Goal: Task Accomplishment & Management: Manage account settings

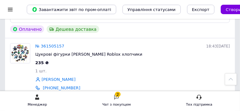
scroll to position [306, 0]
click at [53, 44] on link "№ 361505157" at bounding box center [49, 46] width 29 height 5
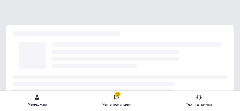
click at [118, 98] on icon at bounding box center [117, 97] width 6 height 6
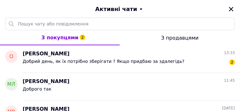
click at [155, 59] on span "Добрий день, як їх потрібно зберігати ? Якщо придбаю за здалегідь?" at bounding box center [104, 61] width 162 height 5
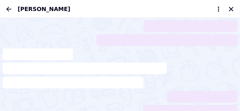
click at [10, 9] on icon "Назад" at bounding box center [8, 9] width 5 height 5
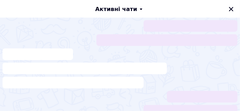
click at [230, 10] on icon "Закрити" at bounding box center [231, 9] width 6 height 6
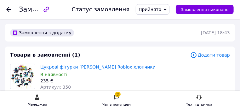
click at [116, 97] on use at bounding box center [116, 97] width 4 height 5
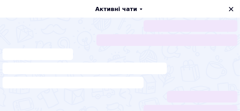
click at [231, 10] on icon "Закрити" at bounding box center [231, 9] width 6 height 6
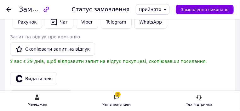
scroll to position [609, 0]
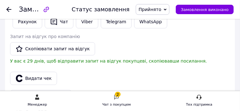
click at [86, 22] on link "Viber" at bounding box center [87, 21] width 22 height 13
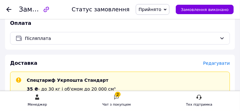
scroll to position [205, 0]
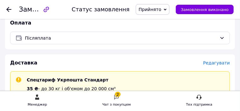
click at [224, 63] on span "Редагувати" at bounding box center [216, 62] width 27 height 5
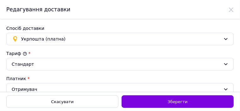
scroll to position [0, 0]
click at [157, 40] on span "Укрпошта (платна)" at bounding box center [120, 39] width 199 height 7
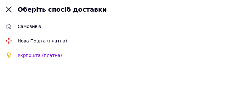
click at [50, 42] on span "Нова Пошта (платна)" at bounding box center [126, 41] width 217 height 6
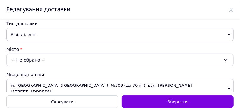
scroll to position [158, 0]
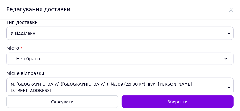
click at [80, 58] on div "-- Не обрано --" at bounding box center [119, 59] width 227 height 13
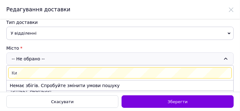
click at [144, 75] on input "Ки" at bounding box center [119, 72] width 223 height 11
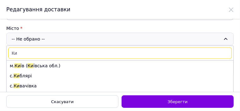
scroll to position [177, 0]
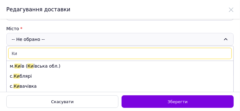
click at [47, 54] on input "Ки" at bounding box center [119, 53] width 223 height 11
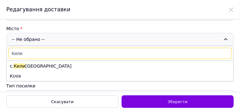
click at [33, 52] on input "Кили" at bounding box center [119, 53] width 223 height 11
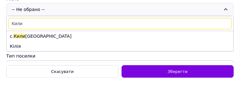
type input "Килия"
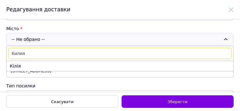
click at [18, 64] on li "Кілія" at bounding box center [120, 66] width 226 height 10
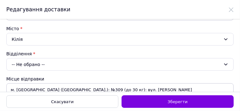
click at [62, 61] on div "-- Не обрано --" at bounding box center [119, 64] width 227 height 13
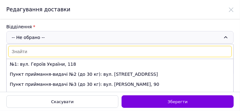
scroll to position [205, 0]
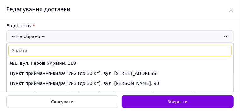
click at [62, 63] on li "№1: вул. Героїв України, 118" at bounding box center [120, 63] width 226 height 10
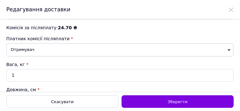
scroll to position [400, 0]
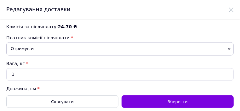
click at [181, 101] on span "Зберегти" at bounding box center [177, 101] width 20 height 5
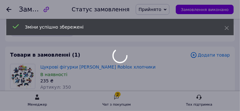
scroll to position [205, 0]
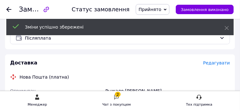
click at [116, 99] on icon at bounding box center [117, 97] width 6 height 6
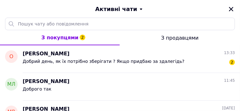
click at [146, 58] on div "Добрий день, як їх потрібно зберігати ? Якщо придбаю за здалегідь? 2" at bounding box center [129, 63] width 212 height 10
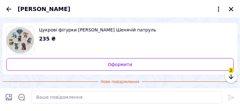
scroll to position [0, 0]
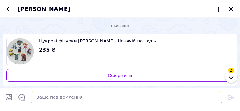
click at [76, 97] on textarea at bounding box center [126, 97] width 191 height 13
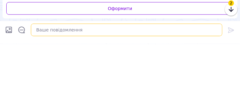
scroll to position [213, 0]
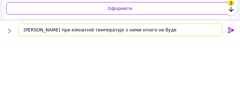
type textarea "[PERSON_NAME] при кімнатній температурі з ними нічого не буде"
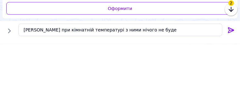
click at [231, 98] on icon at bounding box center [231, 98] width 6 height 6
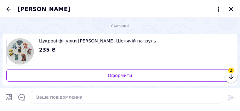
click at [233, 77] on icon "button" at bounding box center [231, 77] width 8 height 8
click at [227, 76] on icon "button" at bounding box center [231, 77] width 8 height 8
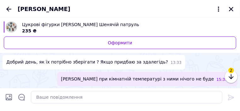
click at [229, 75] on icon "button" at bounding box center [231, 77] width 8 height 8
click at [228, 76] on icon "button" at bounding box center [231, 77] width 8 height 8
click at [229, 76] on icon "button" at bounding box center [231, 77] width 8 height 8
click at [230, 76] on icon "button" at bounding box center [231, 77] width 8 height 8
click at [232, 10] on icon "Закрити" at bounding box center [231, 9] width 6 height 6
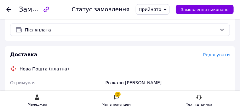
click at [117, 98] on use at bounding box center [116, 97] width 4 height 5
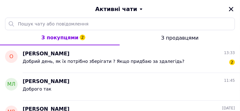
click at [71, 38] on span "З покупцями 2" at bounding box center [59, 38] width 37 height 6
click at [125, 60] on span "Добрий день, як їх потрібно зберігати ? Якщо придбаю за здалегідь?" at bounding box center [104, 61] width 162 height 5
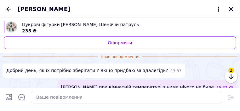
scroll to position [28, 0]
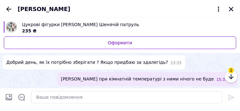
click at [229, 73] on span "2" at bounding box center [231, 71] width 6 height 6
click at [230, 77] on icon "button" at bounding box center [231, 77] width 8 height 8
click at [231, 78] on icon "button" at bounding box center [230, 76] width 5 height 5
click at [230, 77] on icon "button" at bounding box center [231, 77] width 8 height 8
click at [233, 9] on icon "Закрити" at bounding box center [231, 9] width 6 height 6
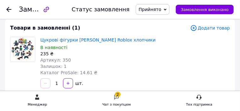
scroll to position [0, 0]
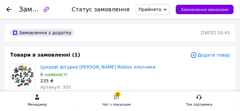
click at [9, 10] on icon at bounding box center [8, 9] width 5 height 5
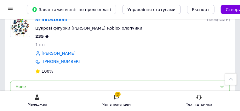
scroll to position [134, 0]
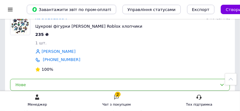
click at [61, 82] on div "Нове" at bounding box center [115, 85] width 201 height 7
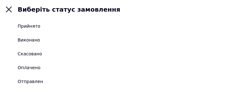
click at [36, 26] on div "Прийнято" at bounding box center [29, 26] width 23 height 6
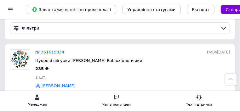
scroll to position [99, 0]
click at [92, 58] on span "Цукрові фігурки [PERSON_NAME] Roblox хлопчики" at bounding box center [88, 60] width 107 height 5
click at [51, 50] on link "№ 361615834" at bounding box center [49, 52] width 29 height 5
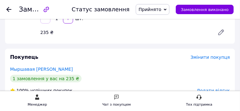
scroll to position [92, 0]
click at [222, 33] on icon at bounding box center [221, 32] width 8 height 8
